Goal: Task Accomplishment & Management: Manage account settings

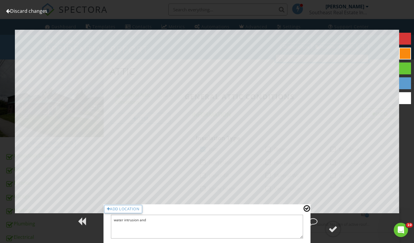
click at [151, 224] on textarea "water intrusion and" at bounding box center [207, 227] width 192 height 24
click at [151, 222] on textarea "water intrusion and" at bounding box center [207, 227] width 192 height 24
type textarea "water intrusion and"
click at [154, 219] on textarea "water intrusion and" at bounding box center [207, 227] width 192 height 24
click at [153, 220] on textarea "water intrusion and" at bounding box center [207, 227] width 192 height 24
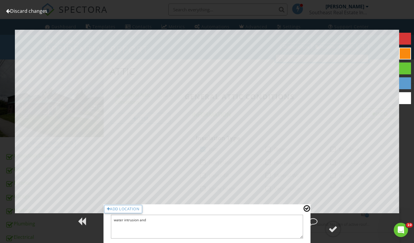
click at [311, 209] on div at bounding box center [308, 208] width 6 height 6
click at [310, 208] on div at bounding box center [306, 209] width 7 height 8
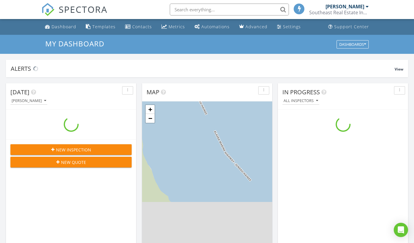
scroll to position [551, 423]
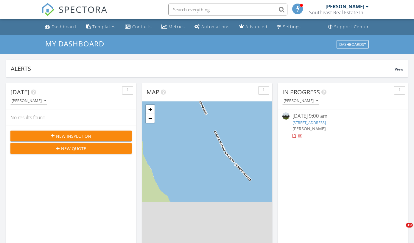
click at [304, 123] on link "601 State St, Skagway, AK 99840" at bounding box center [308, 122] width 33 height 5
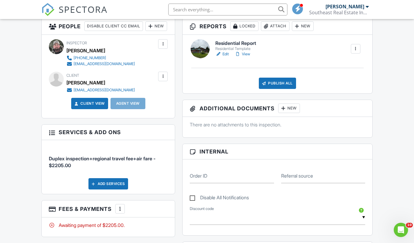
scroll to position [120, 0]
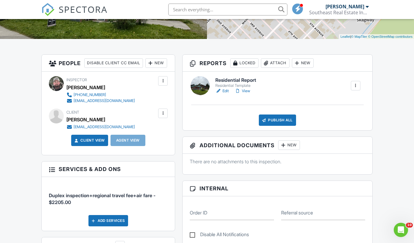
click at [225, 91] on link "Edit" at bounding box center [221, 91] width 13 height 6
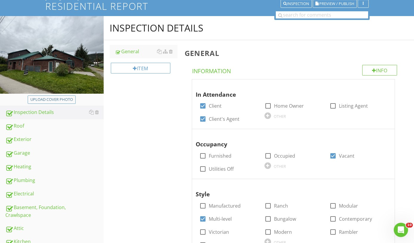
scroll to position [81, 0]
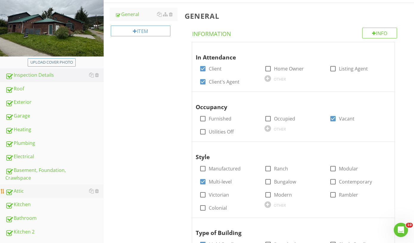
drag, startPoint x: 13, startPoint y: 192, endPoint x: 24, endPoint y: 191, distance: 10.8
click at [14, 192] on div "Attic" at bounding box center [54, 192] width 98 height 8
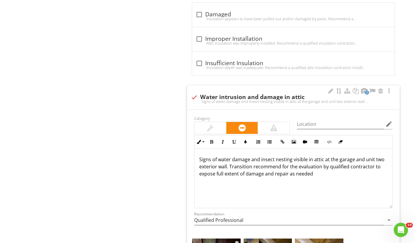
scroll to position [0, 0]
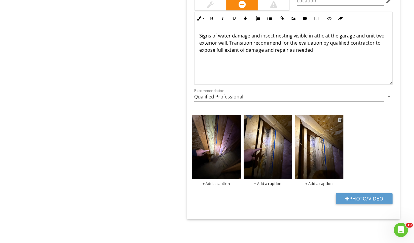
click at [339, 119] on div at bounding box center [340, 119] width 4 height 5
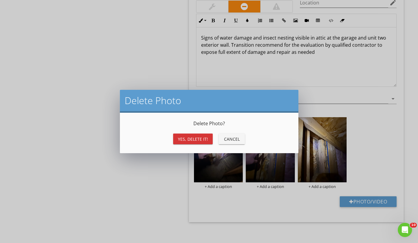
click at [195, 139] on div "Yes, Delete it!" at bounding box center [193, 139] width 30 height 6
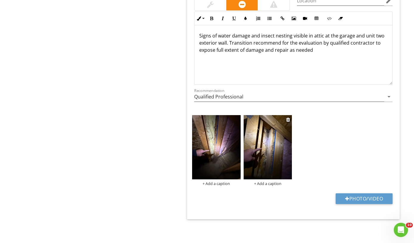
click at [263, 146] on img at bounding box center [268, 147] width 48 height 65
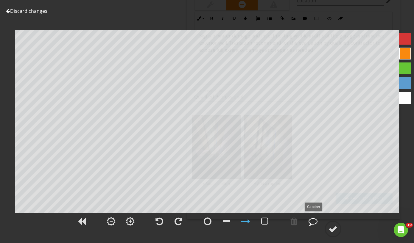
click at [311, 225] on div at bounding box center [313, 221] width 9 height 9
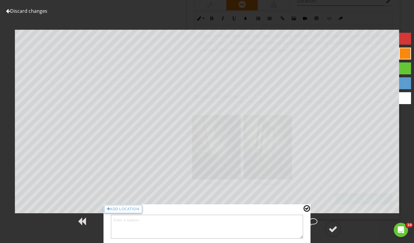
click at [171, 224] on textarea at bounding box center [207, 227] width 192 height 24
click at [135, 220] on textarea "Signs of ant damage, and attic along exterior wall of unit two and garage roof …" at bounding box center [207, 227] width 192 height 24
click at [158, 220] on textarea "Signs of moisturedamage, and attic along exterior wall of unit two and garage r…" at bounding box center [207, 227] width 192 height 24
click at [143, 221] on textarea "Signs of moisturedamag and aunt nestingand attic along exterior wall of unit tw…" at bounding box center [207, 227] width 192 height 24
click at [157, 228] on textarea "Signs of moisture damag and aunt nestingand attic along exterior wall of unit t…" at bounding box center [207, 227] width 192 height 24
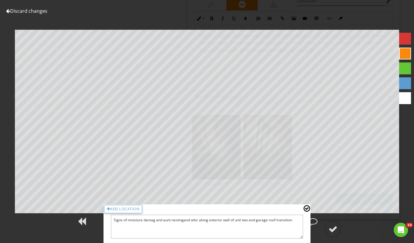
click at [155, 222] on textarea "Signs of moisture damag and aunt nestingand attic along exterior wall of unit t…" at bounding box center [207, 227] width 192 height 24
click at [178, 221] on textarea "Signs of moisture damage and aunt nestingand attic along exterior wall of unit …" at bounding box center [207, 227] width 192 height 24
click at [173, 220] on textarea "Signs of moisture damage and aunt nestingand attic along exterior wall of unit …" at bounding box center [207, 227] width 192 height 24
click at [192, 220] on textarea "Signs of moisture damage and ant nestingand attic along exterior wall of unit t…" at bounding box center [207, 227] width 192 height 24
drag, startPoint x: 211, startPoint y: 229, endPoint x: 217, endPoint y: 229, distance: 6.0
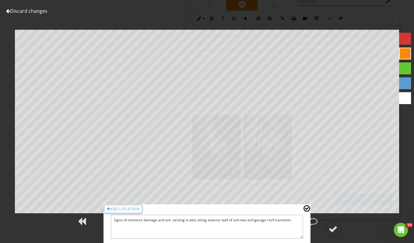
click at [211, 229] on textarea "Signs of moisture damage and ant nesting in attic along exterior wall of unit t…" at bounding box center [207, 227] width 192 height 24
type textarea "Signs of moisture damage and ant nesting in attic along exterior wall of unit t…"
click at [306, 208] on div at bounding box center [306, 209] width 7 height 8
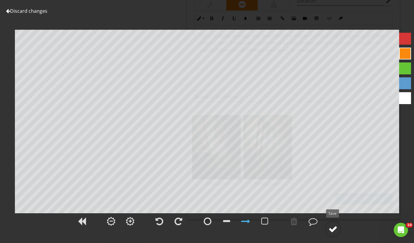
click at [335, 230] on div at bounding box center [333, 229] width 9 height 9
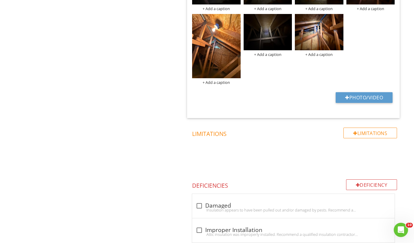
scroll to position [575, 0]
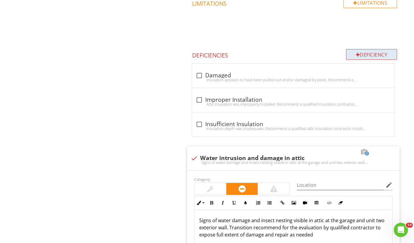
click at [357, 55] on div at bounding box center [358, 54] width 4 height 5
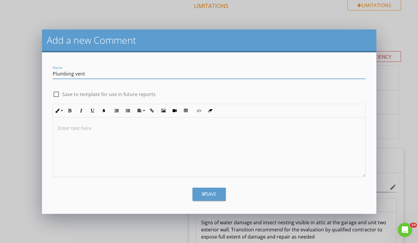
type input "Plumbing vent"
click at [138, 132] on div at bounding box center [209, 148] width 313 height 60
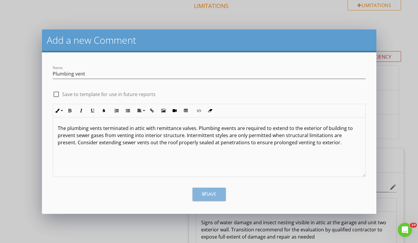
click at [216, 194] on div "Save" at bounding box center [209, 194] width 14 height 7
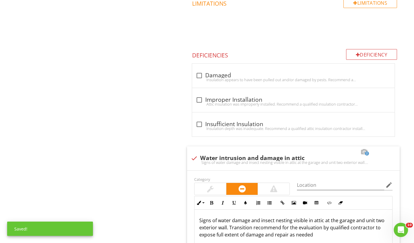
scroll to position [973, 0]
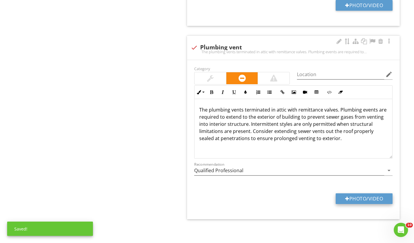
click at [351, 199] on button "Photo/Video" at bounding box center [364, 199] width 57 height 11
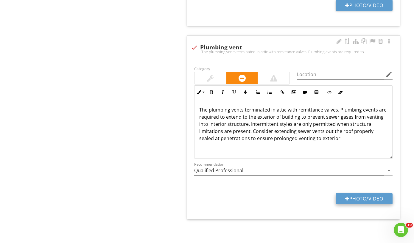
type input "C:\fakepath\IMG_9695.jpeg"
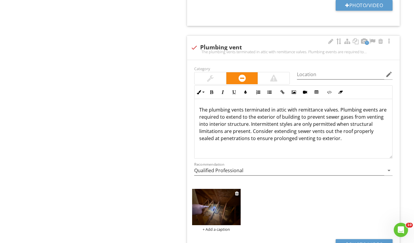
click at [225, 198] on img at bounding box center [216, 207] width 48 height 36
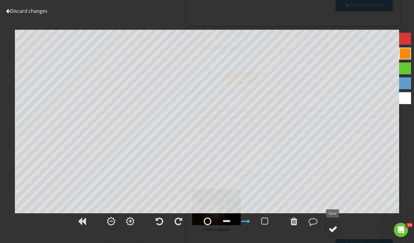
click at [330, 228] on div at bounding box center [333, 229] width 9 height 9
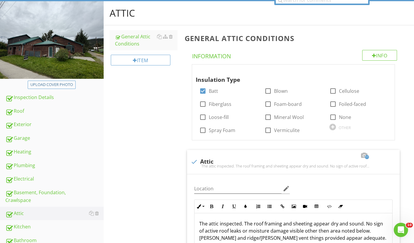
scroll to position [0, 0]
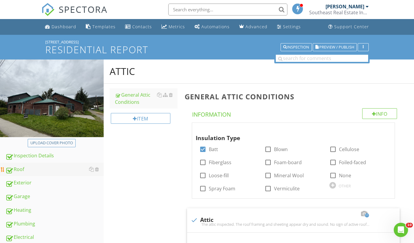
click at [34, 167] on div "Roof" at bounding box center [54, 170] width 98 height 8
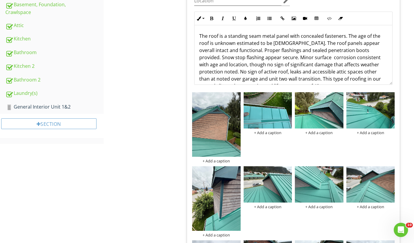
scroll to position [241, 0]
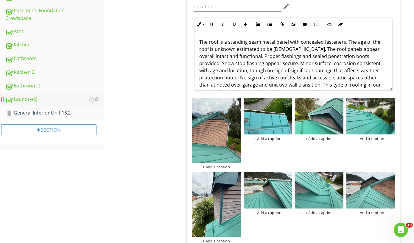
click at [39, 101] on div "Laundry(s)" at bounding box center [54, 100] width 98 height 8
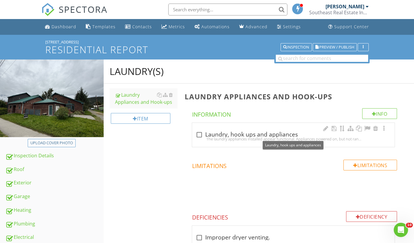
click at [200, 134] on div at bounding box center [199, 135] width 10 height 10
checkbox input "true"
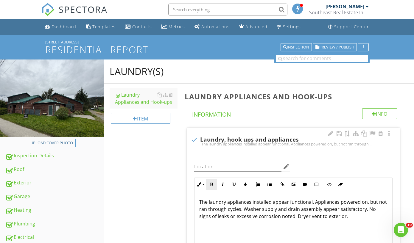
scroll to position [37, 0]
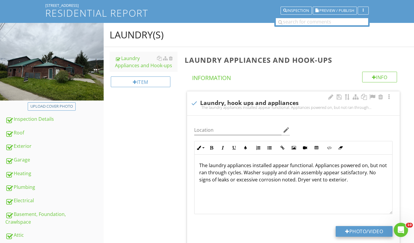
click at [350, 232] on button "Photo/Video" at bounding box center [364, 231] width 57 height 11
type input "C:\fakepath\IMG_9468.jpeg"
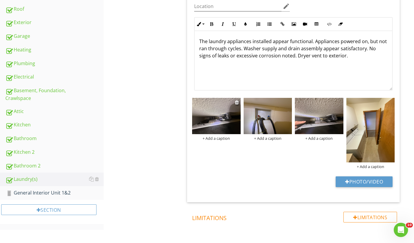
scroll to position [113, 0]
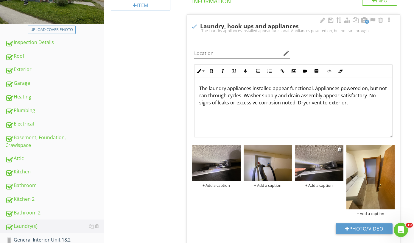
click at [321, 164] on img at bounding box center [319, 163] width 48 height 36
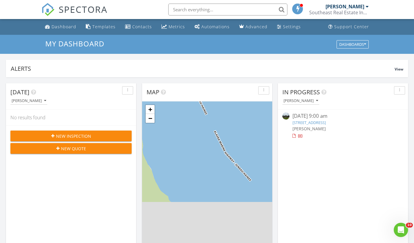
click at [298, 123] on link "601 State St, Skagway, AK 99840" at bounding box center [308, 122] width 33 height 5
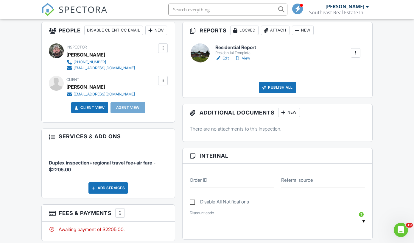
click at [225, 58] on link "Edit" at bounding box center [221, 58] width 13 height 6
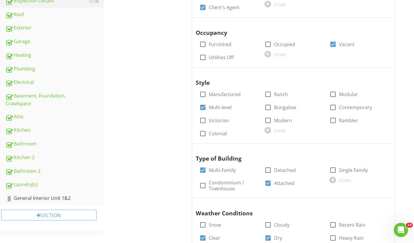
scroll to position [241, 0]
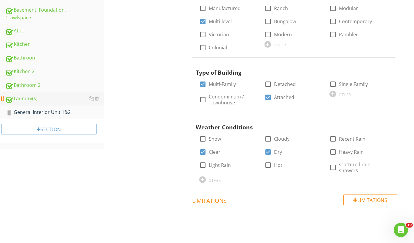
click at [32, 98] on div "Laundry(s)" at bounding box center [54, 99] width 98 height 8
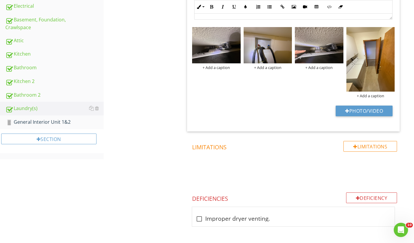
scroll to position [213, 0]
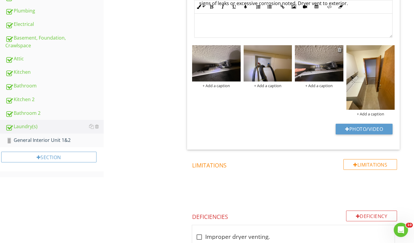
click at [340, 49] on div at bounding box center [340, 49] width 4 height 5
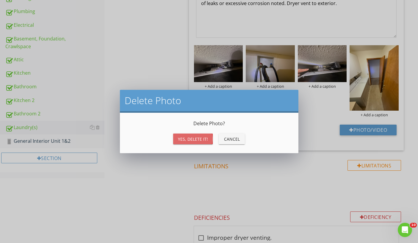
click at [199, 144] on button "Yes, Delete it!" at bounding box center [193, 139] width 40 height 11
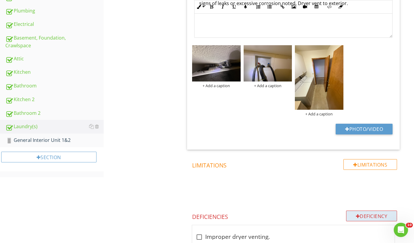
click at [367, 215] on div "Deficiency" at bounding box center [371, 216] width 51 height 11
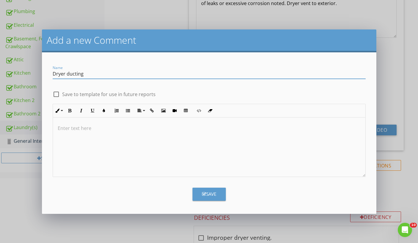
type input "Dryer ducting"
click at [77, 125] on p at bounding box center [209, 128] width 303 height 7
click at [212, 197] on div "Save" at bounding box center [209, 194] width 14 height 7
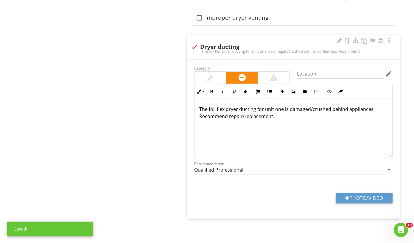
scroll to position [432, 0]
click at [359, 196] on button "Photo/Video" at bounding box center [364, 199] width 57 height 11
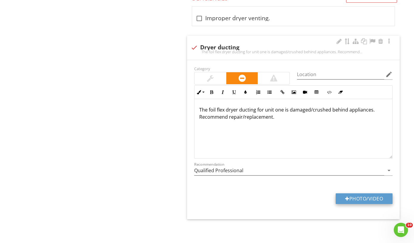
type input "C:\fakepath\IMG_9470.jpeg"
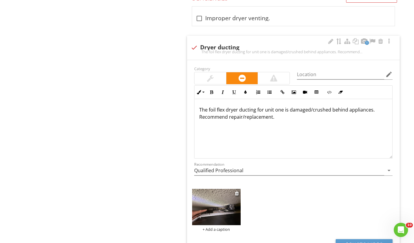
click at [212, 207] on img at bounding box center [216, 207] width 48 height 36
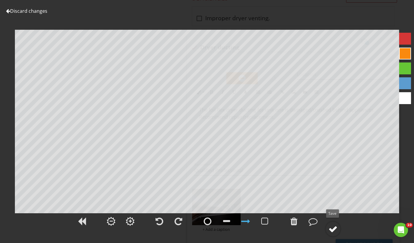
click at [334, 228] on div at bounding box center [333, 229] width 9 height 9
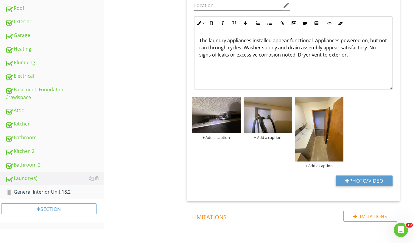
scroll to position [168, 0]
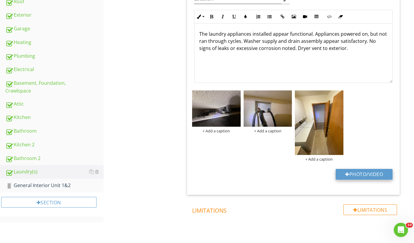
click at [372, 175] on button "Photo/Video" at bounding box center [364, 174] width 57 height 11
click at [32, 115] on div "Kitchen" at bounding box center [54, 118] width 98 height 8
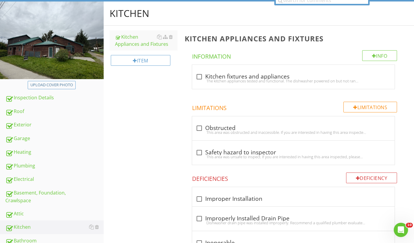
scroll to position [1, 0]
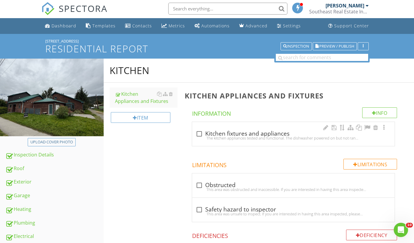
click at [200, 134] on div at bounding box center [199, 134] width 10 height 10
checkbox input "true"
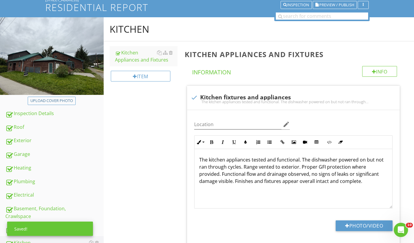
scroll to position [80, 0]
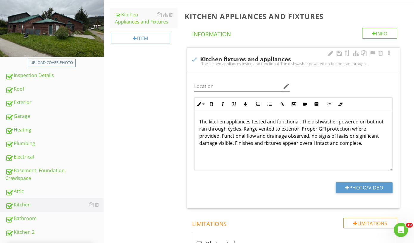
click at [209, 122] on p "The kitchen appliances tested and functional. The dishwasher powered on but not…" at bounding box center [293, 132] width 188 height 29
click at [356, 187] on button "Photo/Video" at bounding box center [364, 188] width 57 height 11
type input "C:\fakepath\IMG_9482.jpeg"
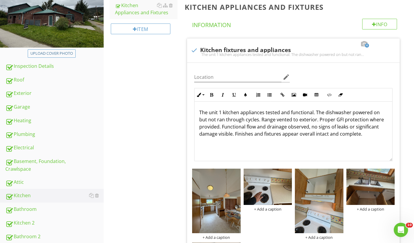
scroll to position [134, 0]
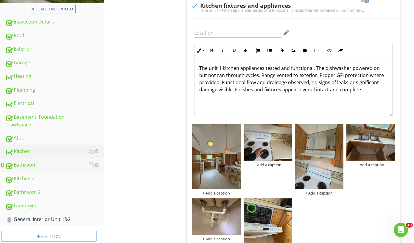
click at [34, 169] on div "Bathroom" at bounding box center [54, 165] width 98 height 8
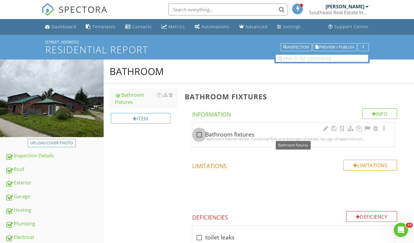
click at [200, 134] on div at bounding box center [199, 135] width 10 height 10
checkbox input "true"
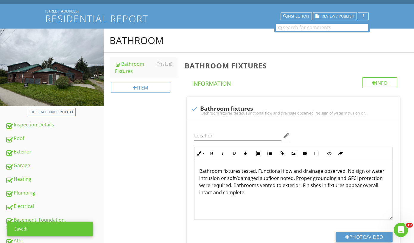
scroll to position [32, 0]
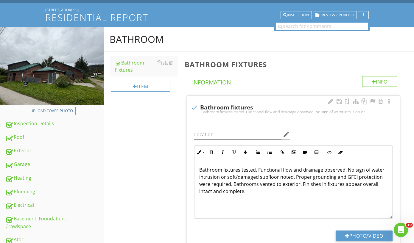
click at [200, 169] on p "Bathroom fixtures tested. Functional flow and drainage observed. No sign of wat…" at bounding box center [293, 180] width 188 height 29
click at [348, 237] on button "Photo/Video" at bounding box center [364, 236] width 57 height 11
type input "C:\fakepath\IMG_9536.jpeg"
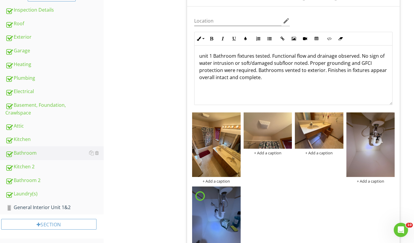
scroll to position [188, 0]
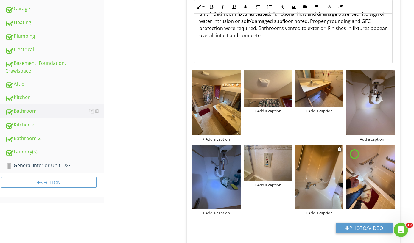
click at [323, 183] on img at bounding box center [319, 177] width 48 height 65
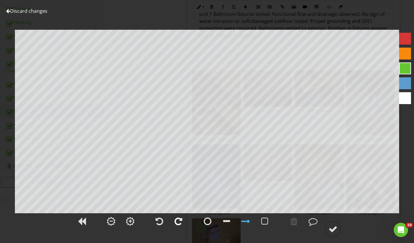
click at [179, 227] on div at bounding box center [178, 221] width 15 height 15
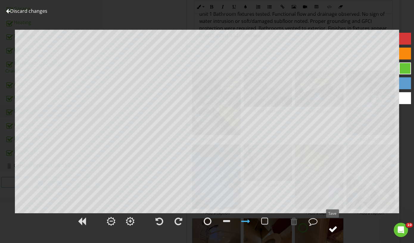
click at [333, 229] on div at bounding box center [333, 229] width 9 height 9
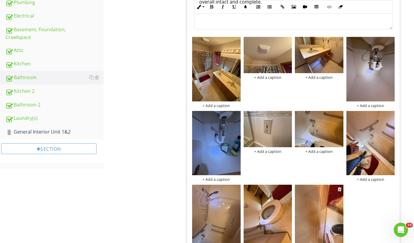
scroll to position [258, 0]
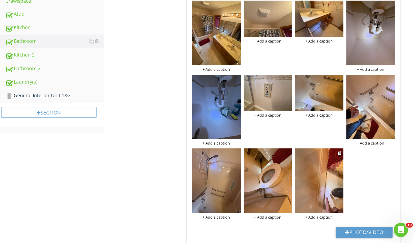
click at [318, 192] on img at bounding box center [319, 181] width 48 height 65
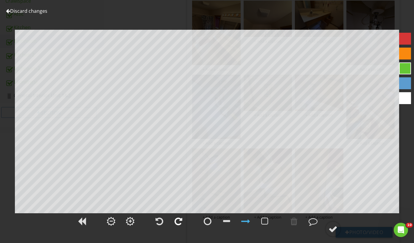
click at [178, 221] on div at bounding box center [179, 221] width 8 height 9
click at [336, 230] on div at bounding box center [333, 229] width 9 height 9
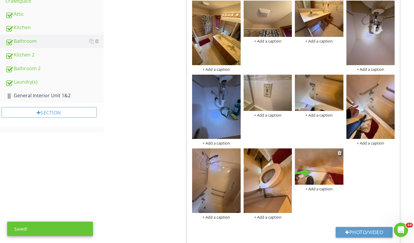
click at [321, 185] on div at bounding box center [319, 168] width 48 height 38
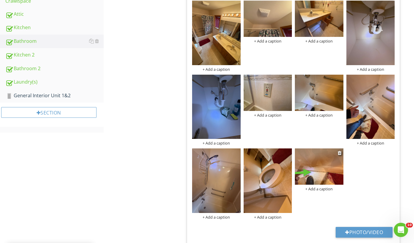
click at [320, 189] on div "+ Add a caption" at bounding box center [319, 189] width 48 height 5
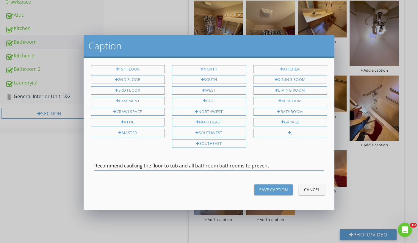
drag, startPoint x: 218, startPoint y: 167, endPoint x: 194, endPoint y: 166, distance: 23.6
click at [194, 166] on input "Recommend caulking the floor to tub and all bathroom bathrooms to prevent" at bounding box center [209, 166] width 230 height 10
click at [248, 162] on input "Recommend caulking the floor to tub and all bathrooms to prevent" at bounding box center [209, 166] width 230 height 10
type input "Recommend caulking the floor to tub and all bathrooms to prevent water intrusio…"
click at [277, 189] on div "Save Caption" at bounding box center [273, 190] width 29 height 6
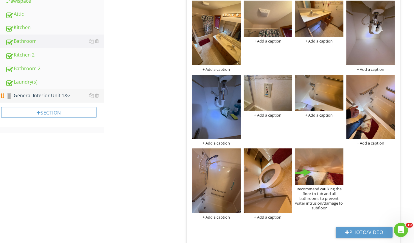
click at [49, 94] on div "General Interior Unit 1&2" at bounding box center [54, 96] width 98 height 8
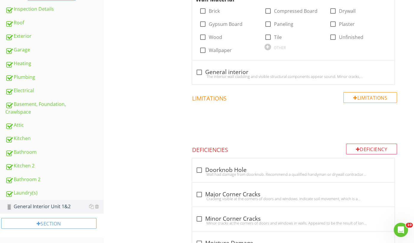
scroll to position [26, 0]
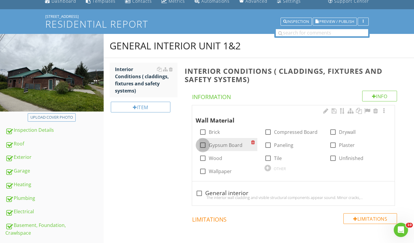
click at [202, 146] on div at bounding box center [203, 145] width 10 height 10
checkbox input "true"
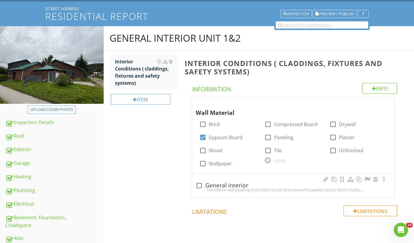
scroll to position [55, 0]
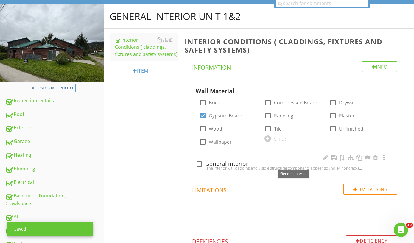
click at [201, 163] on div at bounding box center [199, 164] width 10 height 10
checkbox input "true"
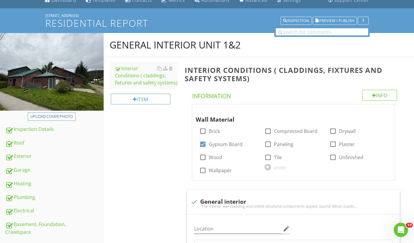
scroll to position [176, 0]
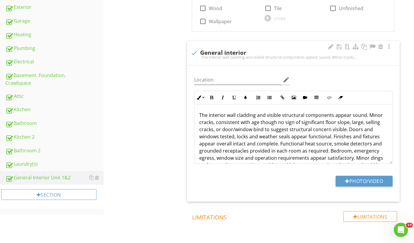
click at [215, 122] on p "The interior wall cladding and visible structural components appear sound. Mino…" at bounding box center [293, 147] width 188 height 71
click at [299, 122] on p "The interior wall cladding and visible structural components appear sound. Mino…" at bounding box center [293, 151] width 188 height 79
click at [238, 143] on p "The interior wall cladding and visible structural components appear sound. Mino…" at bounding box center [293, 151] width 188 height 79
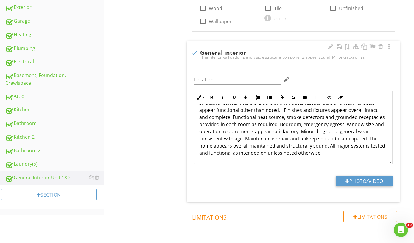
scroll to position [177, 0]
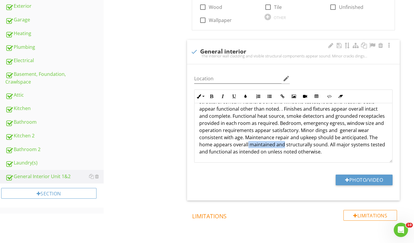
drag, startPoint x: 284, startPoint y: 145, endPoint x: 247, endPoint y: 145, distance: 36.6
click at [248, 145] on p "The interior wall cladding and visible structural components appear sound. Mino…" at bounding box center [293, 116] width 188 height 79
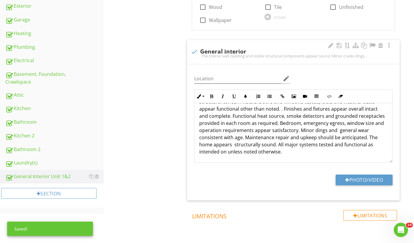
click at [291, 151] on p "The interior wall cladding and visible structural components appear sound. Mino…" at bounding box center [293, 116] width 188 height 79
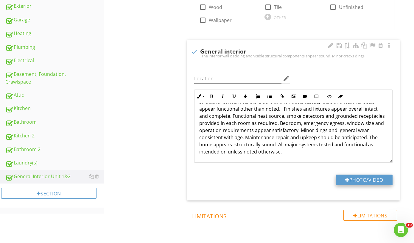
click at [359, 180] on button "Photo/Video" at bounding box center [364, 180] width 57 height 11
type input "C:\fakepath\IMG_9478.jpeg"
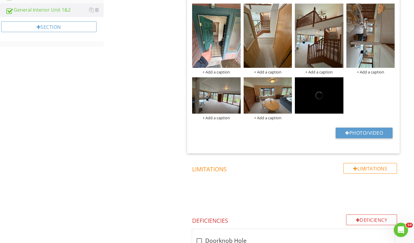
scroll to position [254, 0]
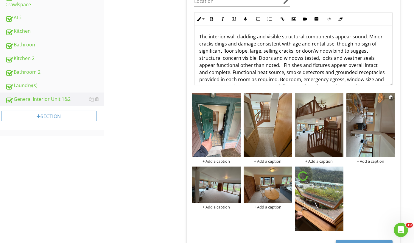
click at [365, 131] on img at bounding box center [370, 125] width 48 height 65
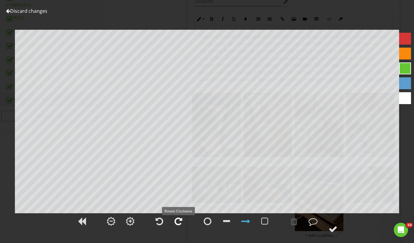
click at [181, 219] on div at bounding box center [179, 221] width 8 height 9
click at [334, 231] on div at bounding box center [333, 229] width 9 height 9
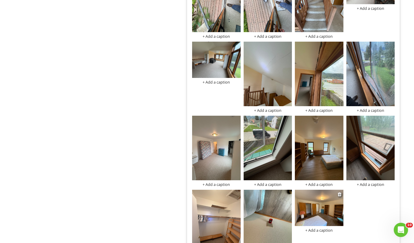
scroll to position [548, 0]
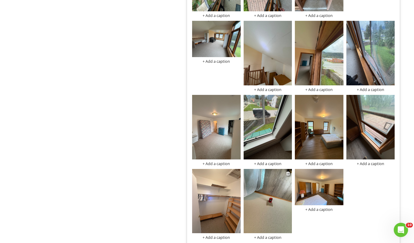
click at [282, 207] on img at bounding box center [268, 201] width 48 height 65
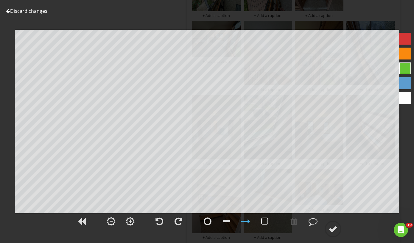
click at [38, 14] on link "Discard changes" at bounding box center [26, 11] width 41 height 7
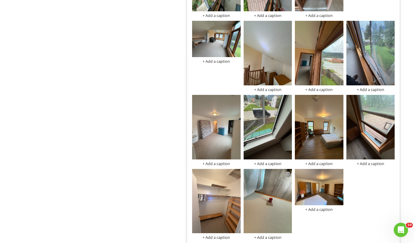
click at [288, 173] on div at bounding box center [288, 173] width 4 height 5
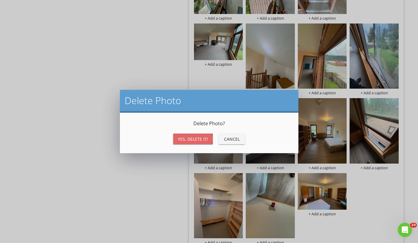
click at [205, 137] on div "Yes, Delete it!" at bounding box center [193, 139] width 30 height 6
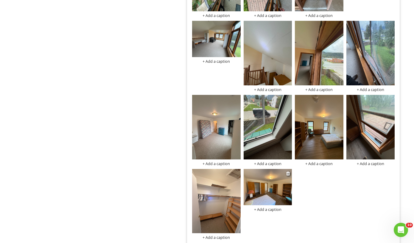
click at [268, 185] on img at bounding box center [268, 187] width 48 height 36
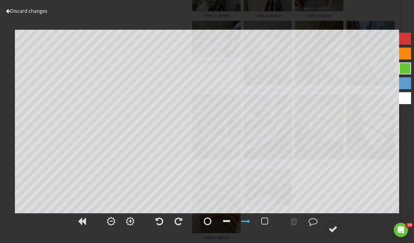
click at [42, 13] on link "Discard changes" at bounding box center [26, 11] width 41 height 7
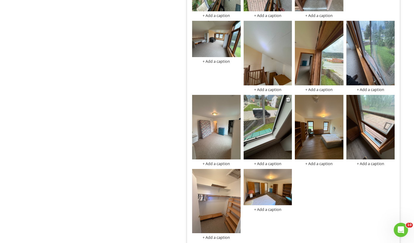
scroll to position [538, 0]
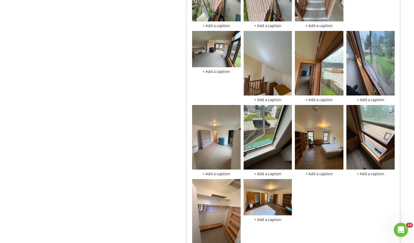
click at [362, 153] on img at bounding box center [370, 137] width 48 height 65
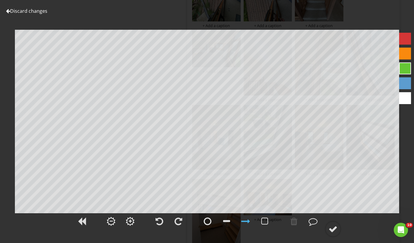
click at [19, 12] on link "Discard changes" at bounding box center [26, 11] width 41 height 7
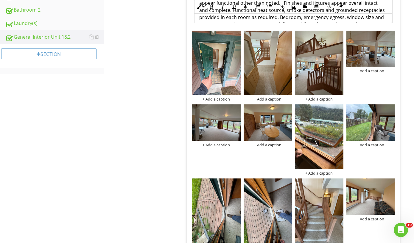
scroll to position [222, 0]
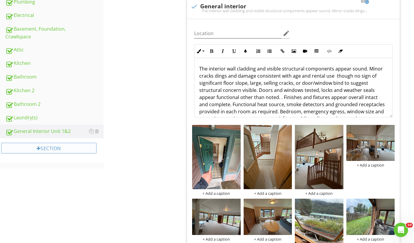
click at [55, 147] on div "Section" at bounding box center [48, 148] width 95 height 11
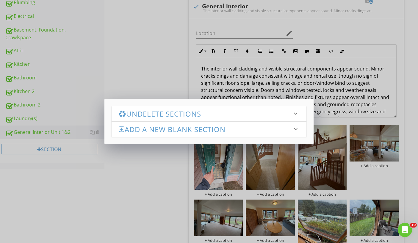
click at [120, 175] on div "Undelete Sections keyboard_arrow_down Fetching deleted sections... Add a new Bl…" at bounding box center [209, 121] width 418 height 243
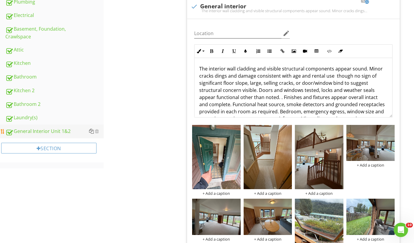
click at [92, 134] on div at bounding box center [91, 131] width 5 height 5
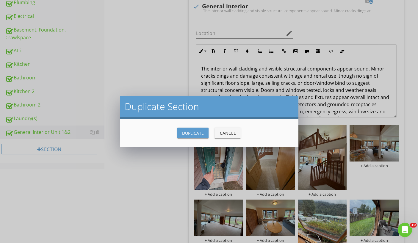
click at [191, 132] on div "Duplicate" at bounding box center [193, 133] width 22 height 6
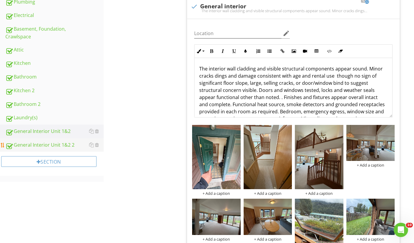
click at [76, 147] on div "General Interior Unit 1&2 2" at bounding box center [54, 145] width 98 height 8
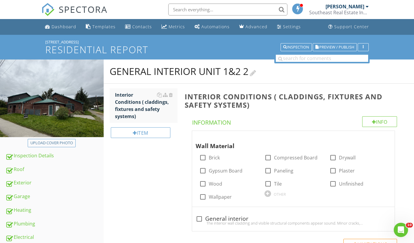
click at [249, 75] on div "General Interior Unit 1&2 2" at bounding box center [183, 72] width 147 height 12
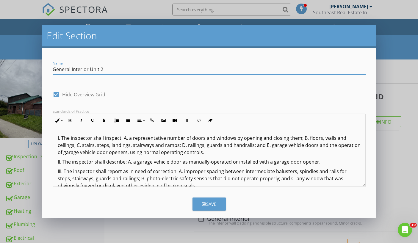
type input "General Interior Unit 2"
click at [202, 201] on div "Save" at bounding box center [209, 204] width 14 height 7
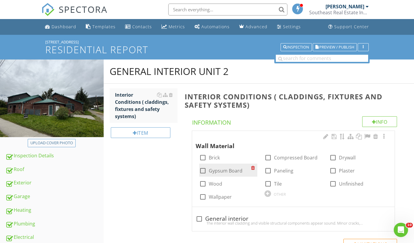
click at [209, 172] on label "Gypsum Board" at bounding box center [226, 171] width 34 height 6
checkbox input "true"
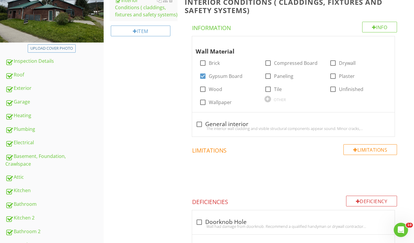
scroll to position [7, 0]
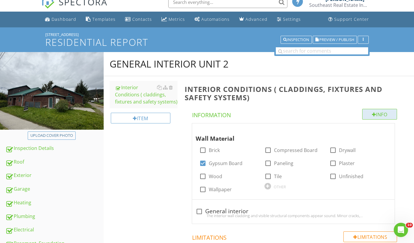
click at [372, 113] on div at bounding box center [374, 114] width 4 height 5
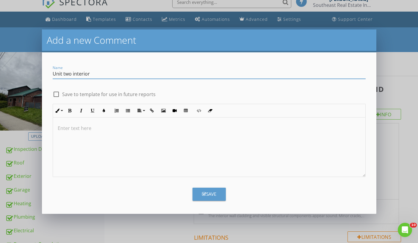
type input "Unit two interior"
click at [176, 147] on div at bounding box center [209, 148] width 313 height 60
click at [214, 192] on div "Save" at bounding box center [209, 194] width 14 height 7
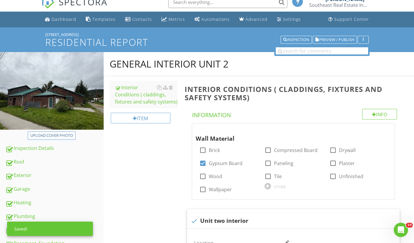
scroll to position [216, 0]
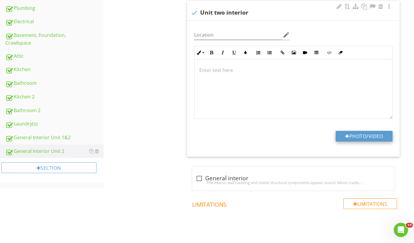
click at [358, 133] on button "Photo/Video" at bounding box center [364, 136] width 57 height 11
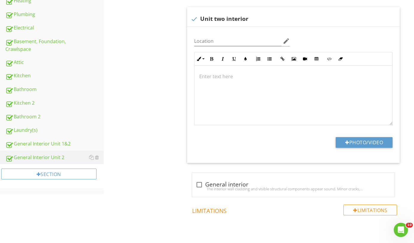
scroll to position [201, 0]
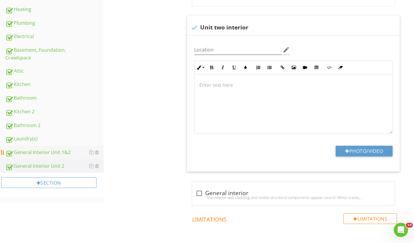
click at [56, 152] on div "General Interior Unit 1&2" at bounding box center [54, 153] width 98 height 8
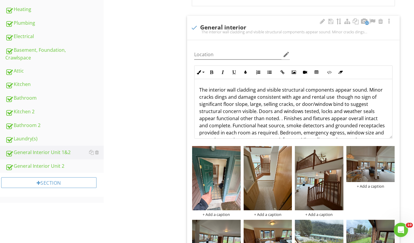
scroll to position [34, 0]
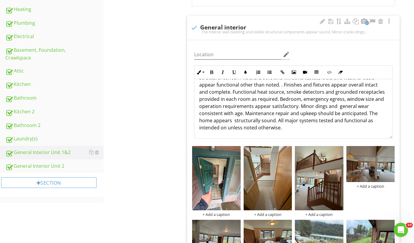
click at [281, 128] on p "The interior wall cladding and visible structural components appear sound. Mino…" at bounding box center [293, 92] width 188 height 79
click at [281, 127] on p "The interior wall cladding and visible structural components appear sound. Mino…" at bounding box center [293, 92] width 188 height 79
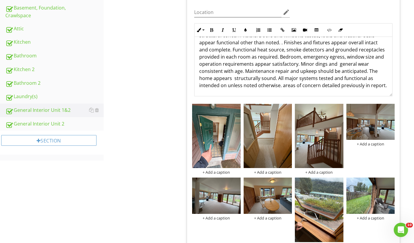
scroll to position [203, 0]
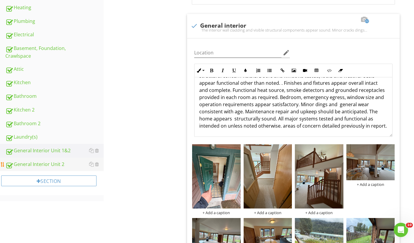
click at [64, 167] on div "General Interior Unit 2" at bounding box center [54, 165] width 98 height 8
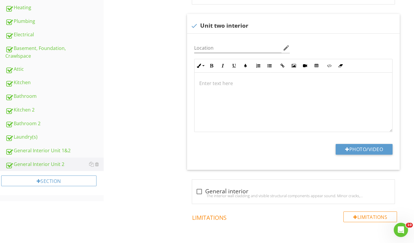
scroll to position [193, 0]
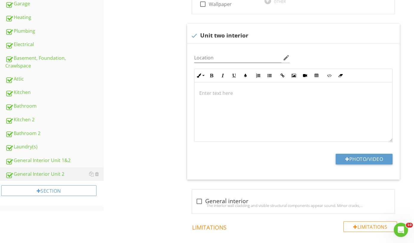
click at [318, 230] on h4 "Limitations" at bounding box center [294, 227] width 205 height 10
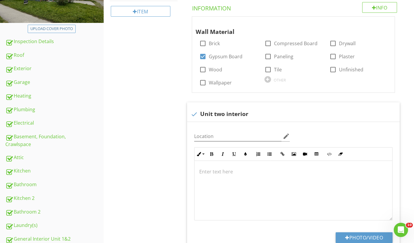
scroll to position [159, 0]
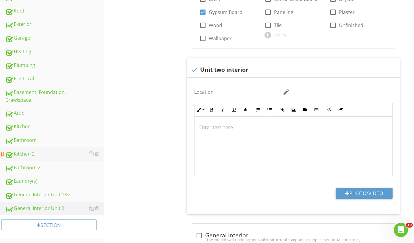
click at [24, 157] on div "Kitchen 2" at bounding box center [54, 154] width 98 height 8
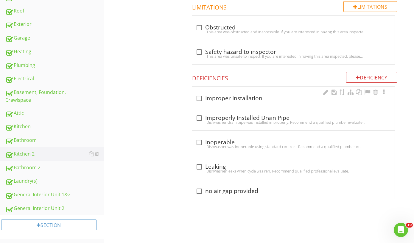
scroll to position [117, 0]
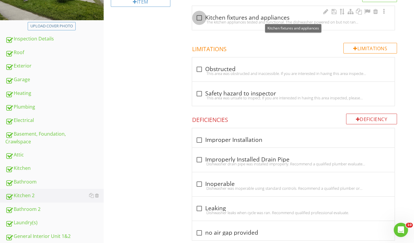
click at [199, 18] on div at bounding box center [199, 18] width 10 height 10
checkbox input "true"
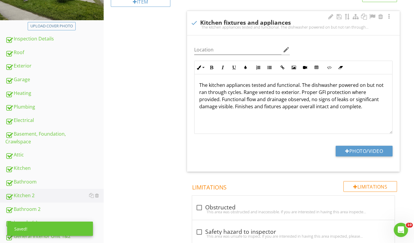
click at [208, 86] on p "The kitchen appliances tested and functional. The dishwasher powered on but not…" at bounding box center [293, 96] width 188 height 29
click at [352, 150] on button "Photo/Video" at bounding box center [364, 151] width 57 height 11
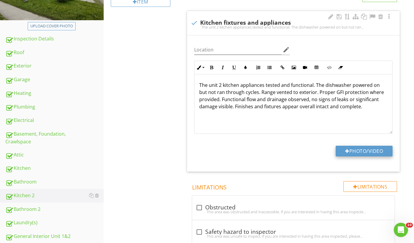
type input "C:\fakepath\IMG_9575.jpeg"
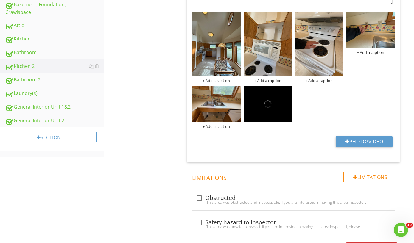
scroll to position [331, 0]
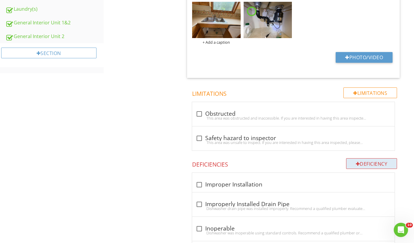
click at [352, 162] on div "Deficiency" at bounding box center [371, 163] width 51 height 11
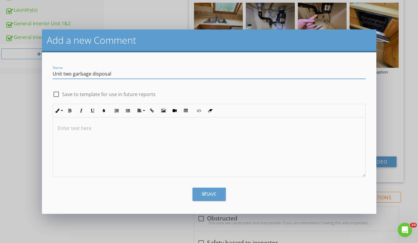
type input "Unit two garbage disposal"
click at [139, 134] on div at bounding box center [209, 148] width 313 height 60
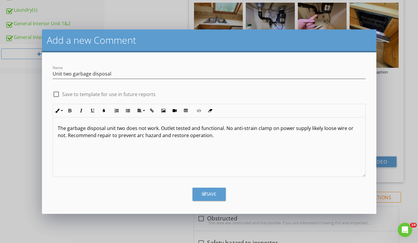
click at [213, 196] on div "Save" at bounding box center [209, 194] width 14 height 7
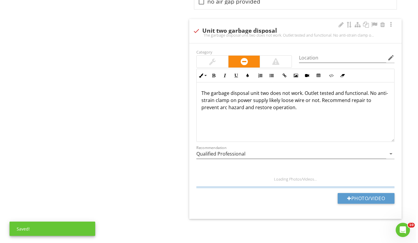
scroll to position [693, 0]
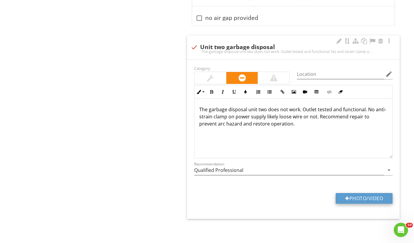
click at [356, 196] on button "Photo/Video" at bounding box center [364, 198] width 57 height 11
type input "C:\fakepath\IMG_9588.jpeg"
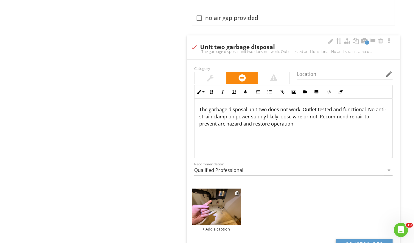
click at [218, 207] on img at bounding box center [216, 207] width 48 height 36
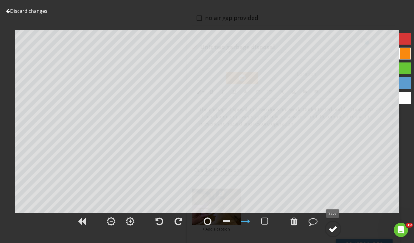
click at [332, 232] on div at bounding box center [333, 229] width 9 height 9
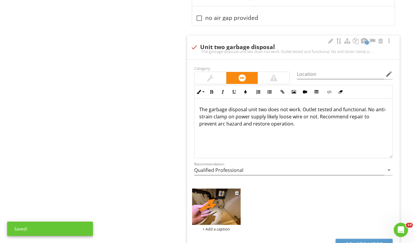
click at [215, 230] on div "+ Add a caption" at bounding box center [216, 229] width 48 height 5
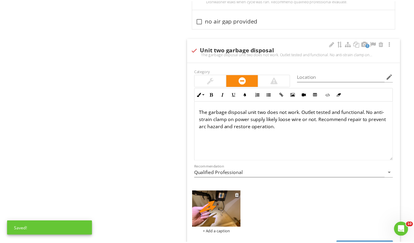
scroll to position [0, 0]
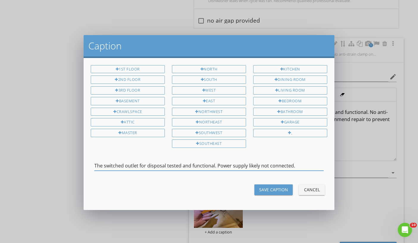
type input "The switched outlet for disposal tested and functional. Power supply likely not…"
click at [277, 189] on div "Save Caption" at bounding box center [273, 190] width 29 height 6
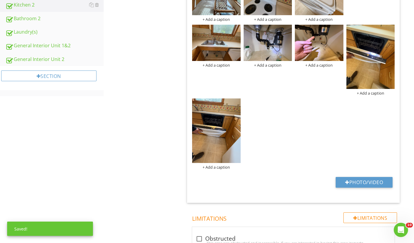
scroll to position [205, 0]
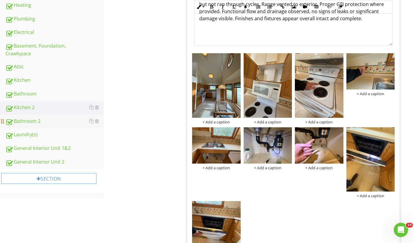
click at [30, 123] on div "Bathroom 2" at bounding box center [54, 122] width 98 height 8
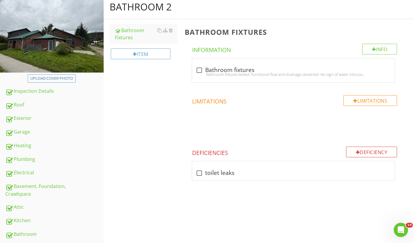
scroll to position [12, 0]
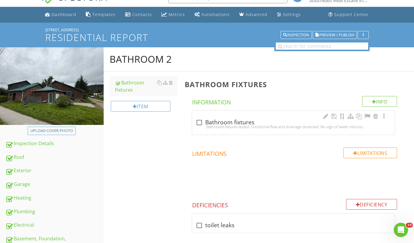
click at [199, 123] on div at bounding box center [199, 123] width 10 height 10
checkbox input "true"
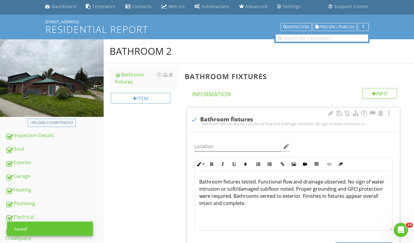
scroll to position [39, 0]
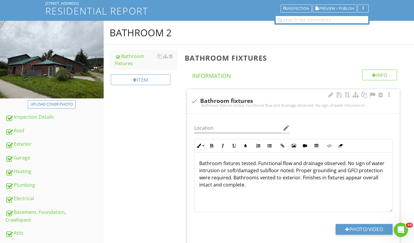
click at [199, 163] on div "Bathroom fixtures tested. Functional flow and drainage observed. No sign of wat…" at bounding box center [293, 183] width 198 height 60
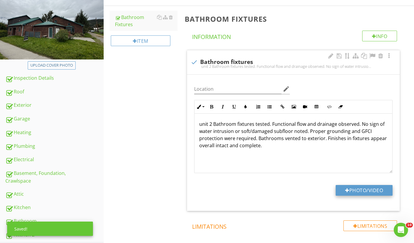
click at [355, 189] on button "Photo/Video" at bounding box center [364, 190] width 57 height 11
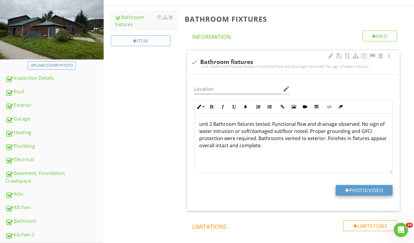
type input "C:\fakepath\IMG_9565.jpeg"
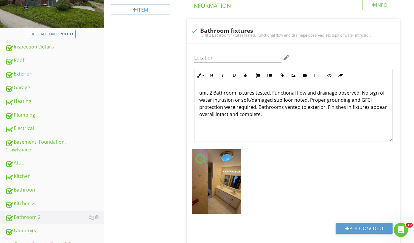
scroll to position [144, 0]
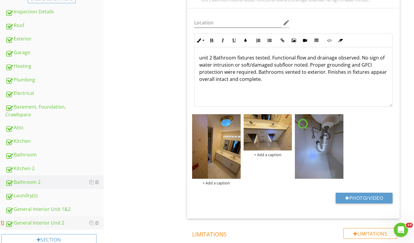
click at [46, 222] on div "General Interior Unit 2" at bounding box center [54, 223] width 98 height 8
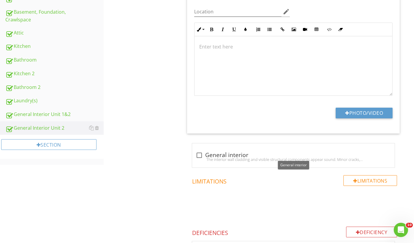
scroll to position [204, 0]
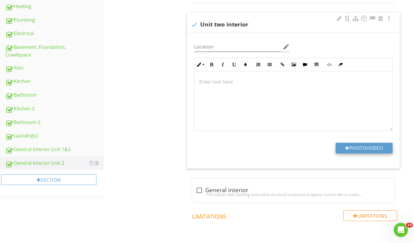
click at [356, 145] on button "Photo/Video" at bounding box center [364, 148] width 57 height 11
type input "C:\fakepath\IMG_9548.jpeg"
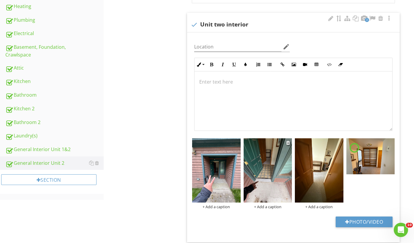
click at [262, 189] on img at bounding box center [268, 170] width 48 height 65
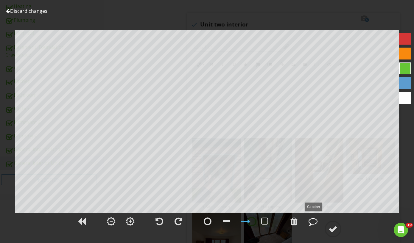
click at [312, 222] on div at bounding box center [313, 221] width 9 height 9
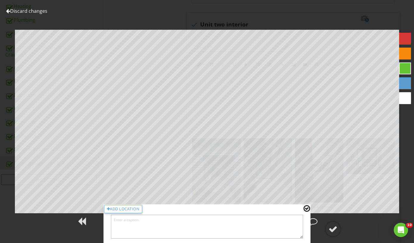
click at [175, 232] on textarea at bounding box center [207, 227] width 192 height 24
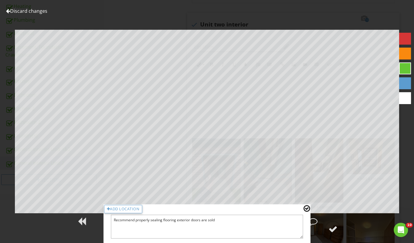
click at [178, 220] on textarea "Recommend properly sealing flooring exterior doors are sold" at bounding box center [207, 227] width 192 height 24
click at [228, 222] on textarea "Recommend properly sealing flooring at exterior doors are sold" at bounding box center [207, 227] width 192 height 24
type textarea "Recommend properly sealing flooring at exterior doors to prevent moisture intru…"
click at [307, 208] on div at bounding box center [306, 209] width 7 height 8
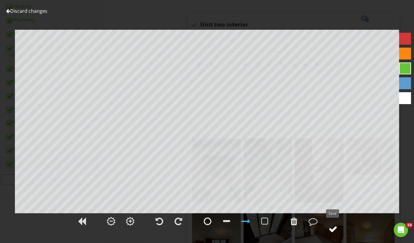
click at [333, 229] on div at bounding box center [333, 229] width 9 height 9
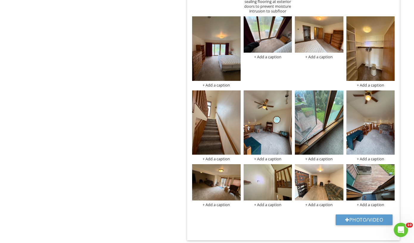
scroll to position [437, 0]
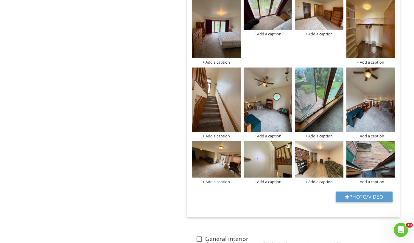
click at [270, 181] on div "+ Add a caption" at bounding box center [268, 182] width 48 height 5
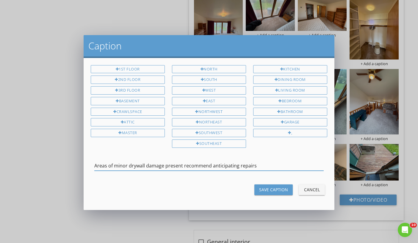
type input "Areas of minor drywall damage present recommend anticipating repairs"
click at [281, 190] on div "Save Caption" at bounding box center [273, 190] width 29 height 6
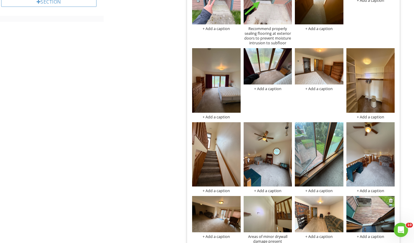
scroll to position [340, 0]
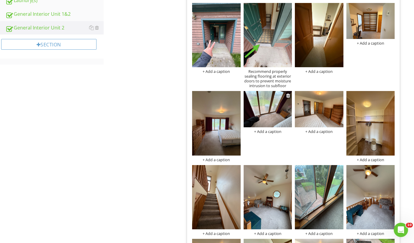
click at [268, 121] on img at bounding box center [268, 109] width 48 height 36
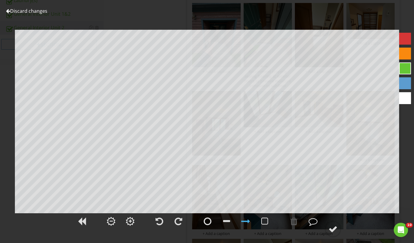
click at [402, 54] on div at bounding box center [405, 54] width 12 height 12
click at [312, 223] on div at bounding box center [313, 221] width 9 height 9
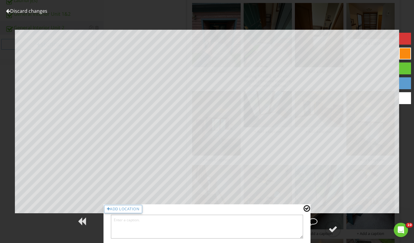
click at [154, 229] on textarea at bounding box center [207, 227] width 192 height 24
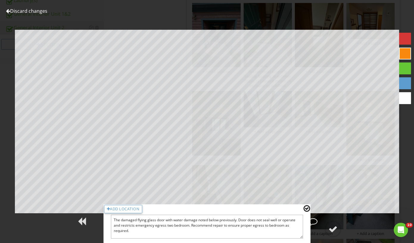
click at [228, 233] on textarea "The damaged flying glass door with water damage noted below previously. Door do…" at bounding box center [207, 227] width 192 height 24
type textarea "The damaged flying glass door with water damage noted below previously. Door do…"
click at [307, 209] on div at bounding box center [306, 209] width 7 height 8
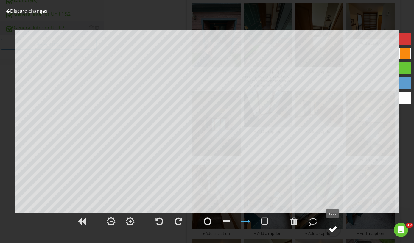
click at [335, 228] on div at bounding box center [333, 229] width 9 height 9
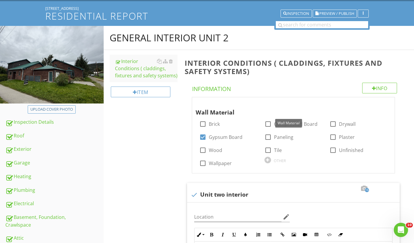
scroll to position [0, 0]
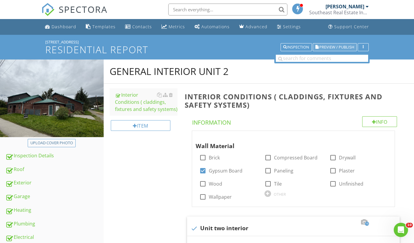
click at [328, 47] on span "Preview / Publish" at bounding box center [336, 47] width 35 height 4
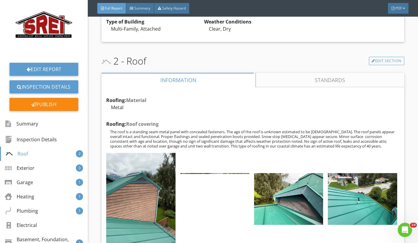
scroll to position [108, 0]
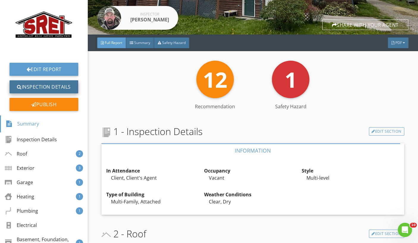
click at [57, 85] on link "Inspection Details" at bounding box center [44, 86] width 69 height 13
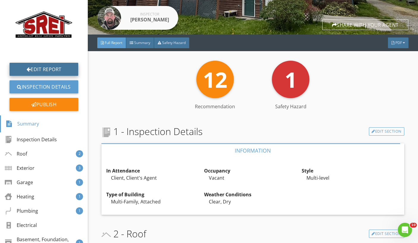
click at [56, 71] on link "Edit Report" at bounding box center [44, 69] width 69 height 13
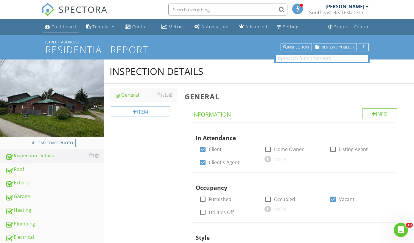
click at [55, 26] on div "Dashboard" at bounding box center [64, 27] width 25 height 6
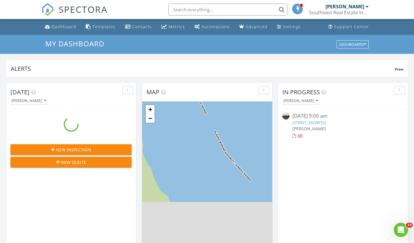
scroll to position [551, 423]
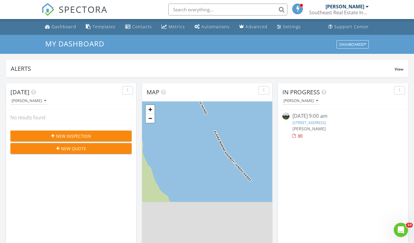
click at [302, 123] on link "[STREET_ADDRESS]" at bounding box center [308, 122] width 33 height 5
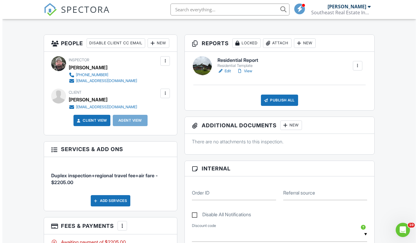
scroll to position [231, 0]
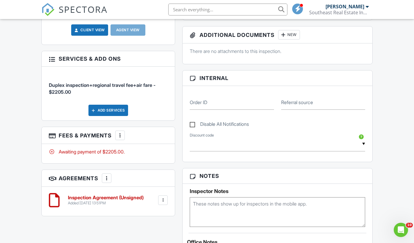
click at [121, 138] on div at bounding box center [120, 136] width 6 height 6
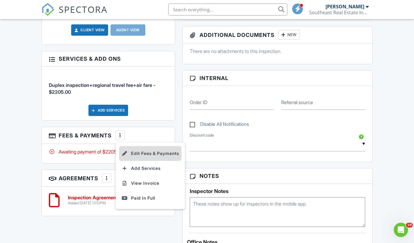
click at [136, 161] on li "Edit Fees & Payments" at bounding box center [150, 153] width 62 height 15
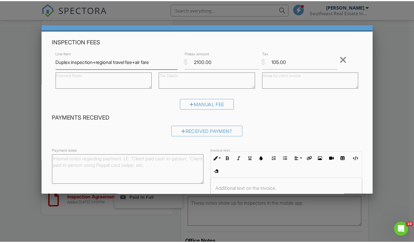
scroll to position [0, 0]
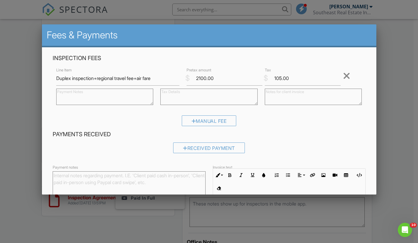
click at [393, 197] on div at bounding box center [209, 122] width 418 height 304
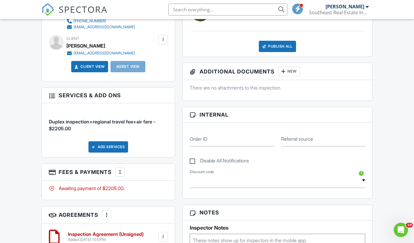
scroll to position [154, 0]
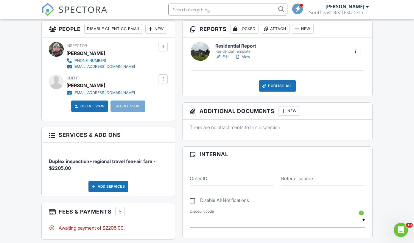
click at [165, 82] on div at bounding box center [163, 79] width 6 height 6
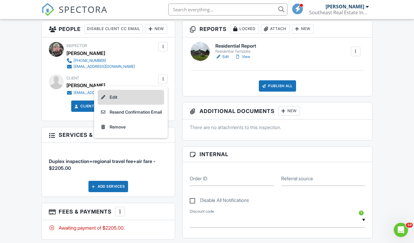
click at [116, 105] on li "Edit" at bounding box center [131, 97] width 66 height 15
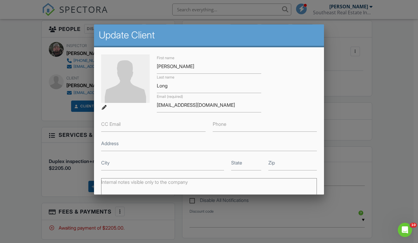
click at [363, 135] on div at bounding box center [209, 122] width 418 height 304
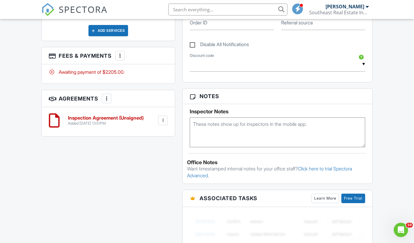
scroll to position [164, 0]
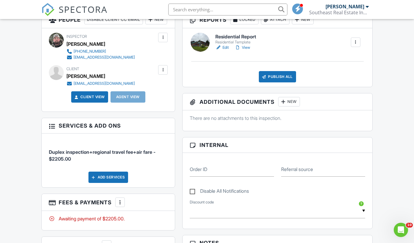
click at [165, 73] on div at bounding box center [163, 70] width 6 height 6
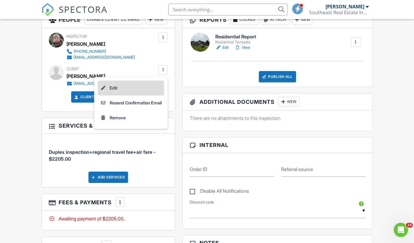
click at [123, 96] on li "Edit" at bounding box center [131, 88] width 66 height 15
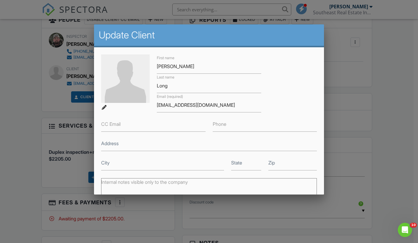
click at [365, 123] on div at bounding box center [209, 122] width 418 height 304
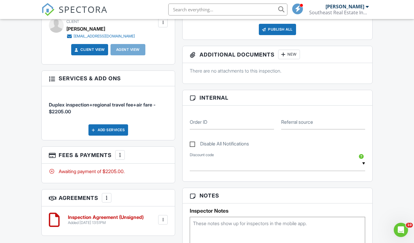
scroll to position [117, 0]
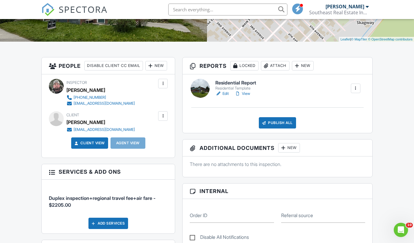
click at [145, 71] on div "New" at bounding box center [156, 66] width 22 height 10
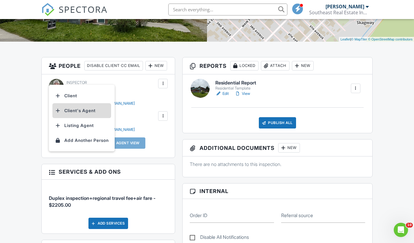
click at [79, 111] on li "Client's Agent" at bounding box center [81, 110] width 59 height 15
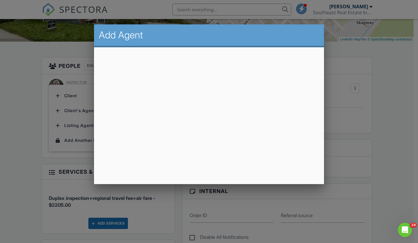
click at [343, 144] on div at bounding box center [209, 122] width 418 height 304
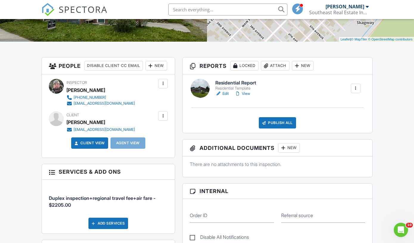
click at [145, 71] on div "New" at bounding box center [156, 66] width 22 height 10
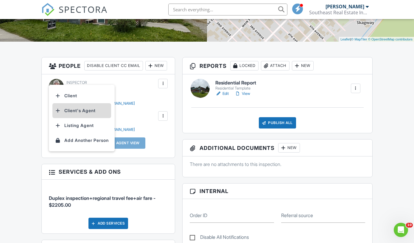
click at [76, 108] on li "Client's Agent" at bounding box center [81, 110] width 59 height 15
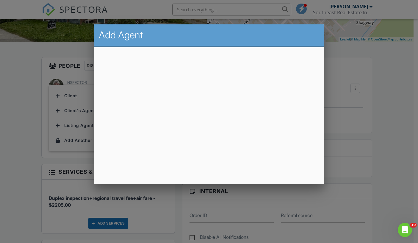
click at [362, 116] on div at bounding box center [209, 122] width 418 height 304
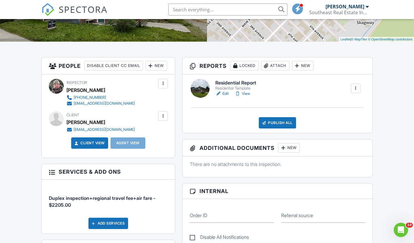
click at [166, 149] on div "Client View Agent View" at bounding box center [108, 146] width 126 height 16
click at [145, 71] on div "New" at bounding box center [156, 66] width 22 height 10
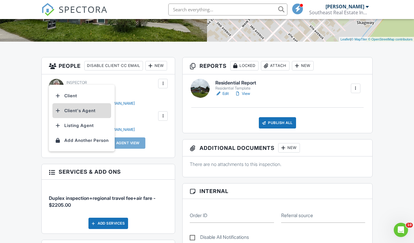
click at [76, 112] on li "Client's Agent" at bounding box center [81, 110] width 59 height 15
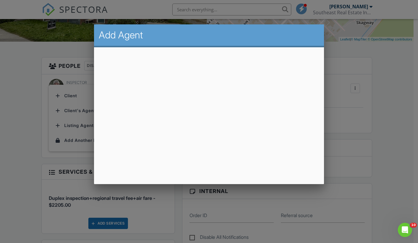
click at [343, 82] on div at bounding box center [209, 122] width 418 height 304
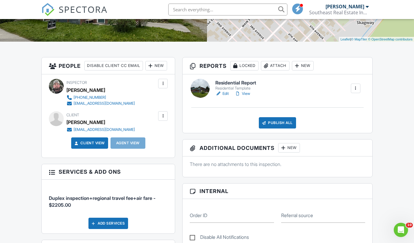
click at [226, 94] on link "Edit" at bounding box center [221, 94] width 13 height 6
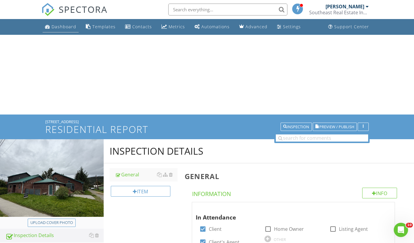
click at [63, 27] on div "Dashboard" at bounding box center [64, 27] width 25 height 6
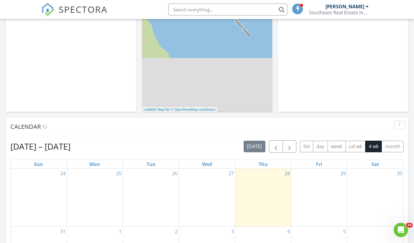
scroll to position [58, 0]
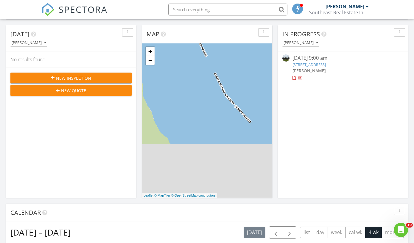
click at [307, 65] on link "[STREET_ADDRESS]" at bounding box center [308, 64] width 33 height 5
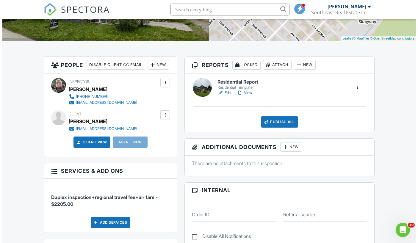
scroll to position [156, 0]
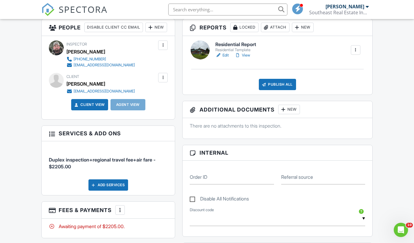
click at [145, 32] on div "New" at bounding box center [156, 28] width 22 height 10
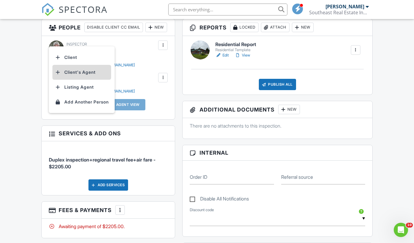
click at [84, 73] on li "Client's Agent" at bounding box center [81, 72] width 59 height 15
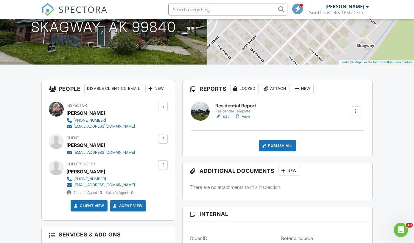
click at [248, 117] on link "View" at bounding box center [242, 117] width 15 height 6
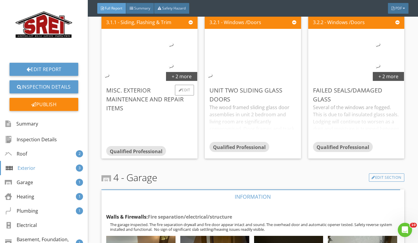
scroll to position [1920, 0]
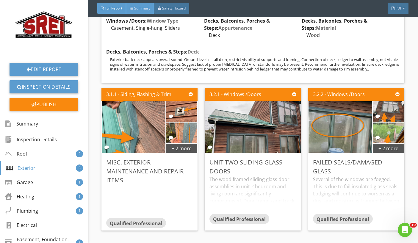
click at [139, 10] on span "Summary" at bounding box center [142, 8] width 16 height 5
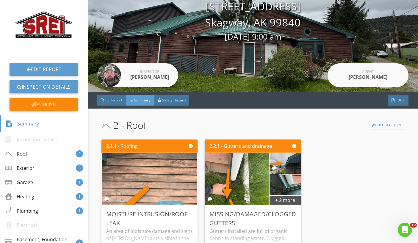
scroll to position [7, 0]
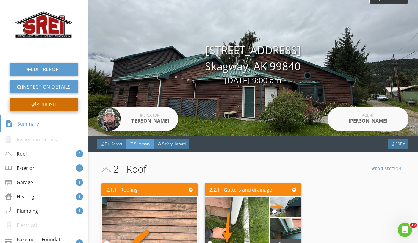
click at [50, 100] on div "Publish" at bounding box center [44, 104] width 69 height 13
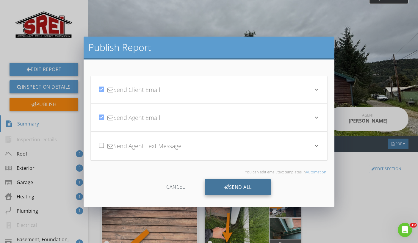
click at [242, 187] on div "Send All" at bounding box center [238, 187] width 66 height 16
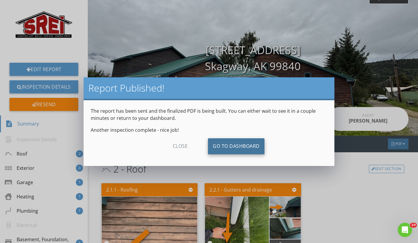
click at [245, 146] on link "Go To Dashboard" at bounding box center [236, 146] width 57 height 16
